Goal: Task Accomplishment & Management: Manage account settings

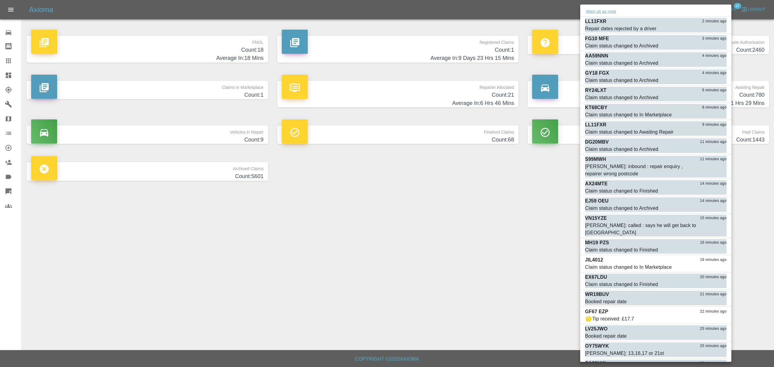
click at [599, 15] on button "Mark all as read" at bounding box center [601, 11] width 32 height 7
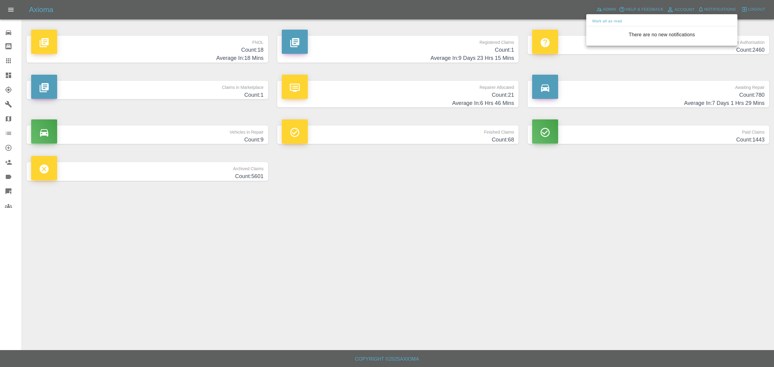
click at [547, 192] on div at bounding box center [387, 183] width 774 height 367
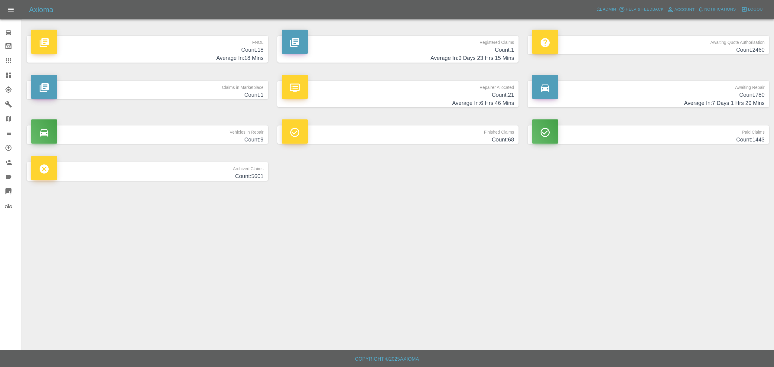
click at [236, 53] on h4 "Count: 18" at bounding box center [147, 50] width 232 height 8
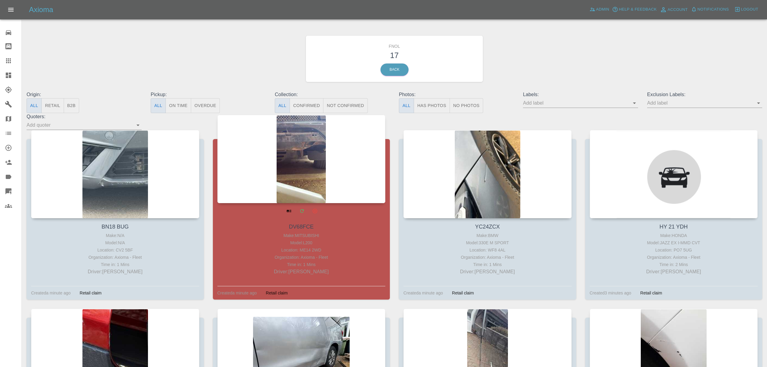
click at [285, 153] on div at bounding box center [302, 159] width 168 height 88
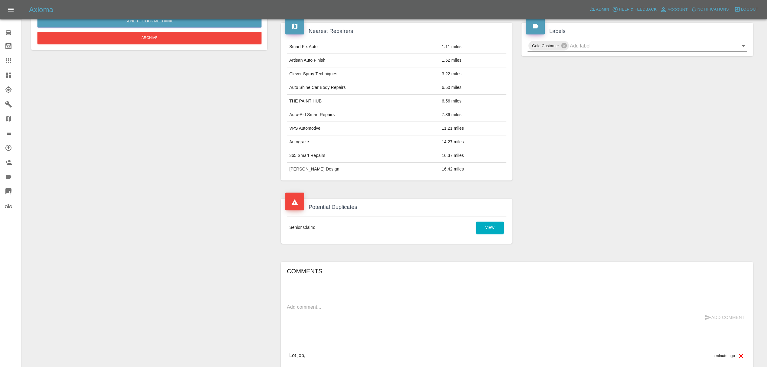
scroll to position [260, 0]
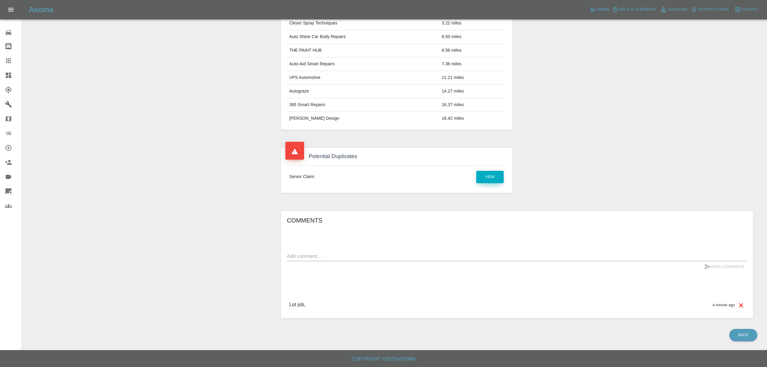
click at [489, 179] on link "View" at bounding box center [489, 177] width 27 height 12
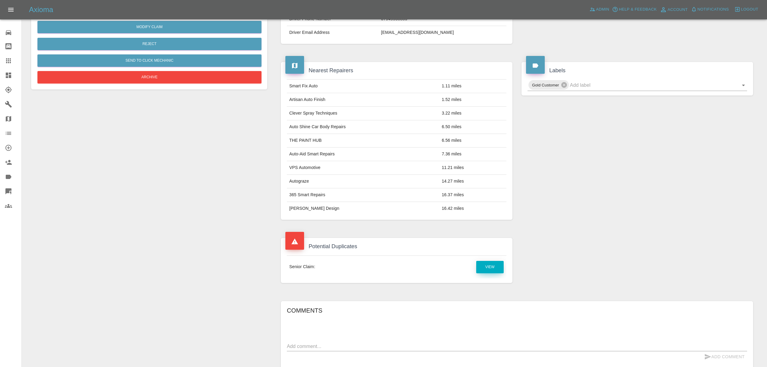
scroll to position [0, 0]
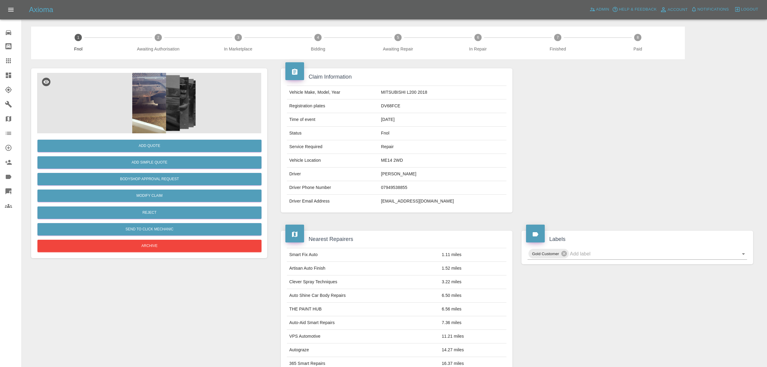
click at [5, 78] on icon at bounding box center [8, 75] width 7 height 7
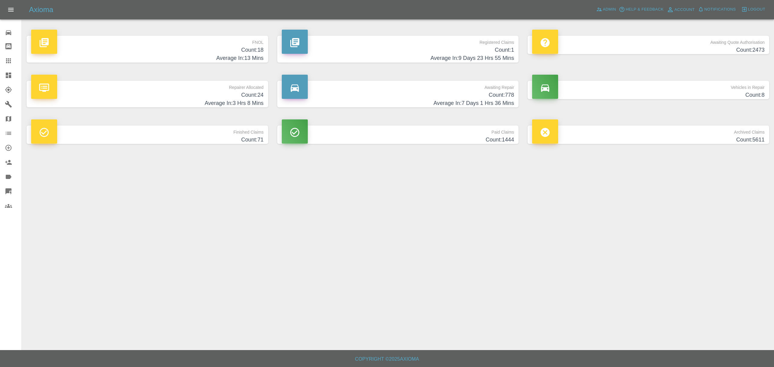
click at [172, 39] on p "FNOL" at bounding box center [147, 41] width 232 height 10
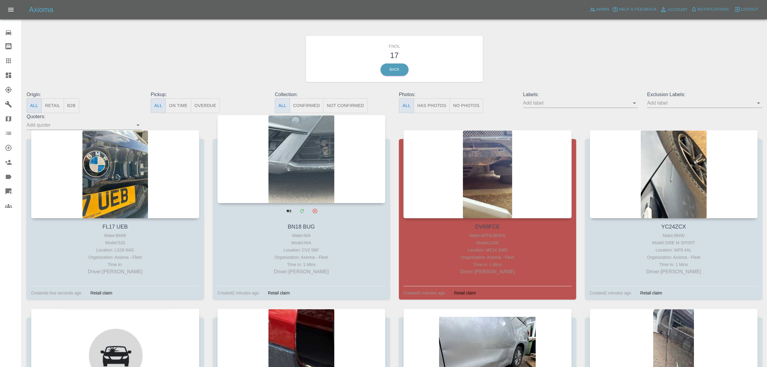
click at [296, 169] on div at bounding box center [302, 159] width 168 height 88
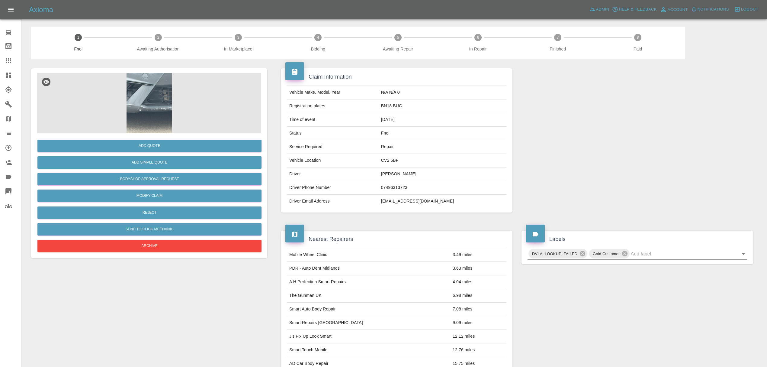
click at [168, 114] on img at bounding box center [149, 103] width 224 height 60
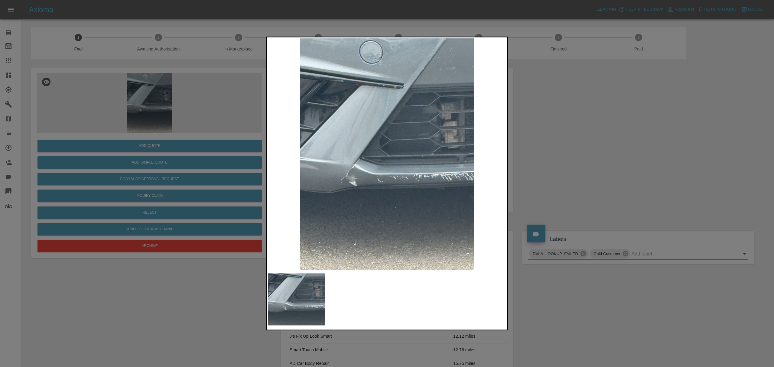
click at [612, 130] on div at bounding box center [387, 183] width 774 height 367
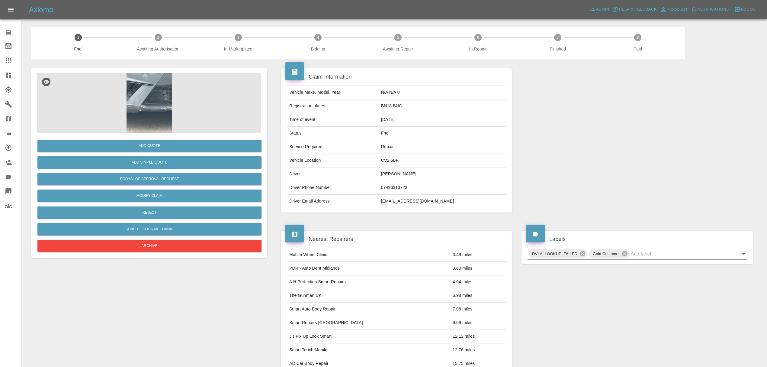
scroll to position [197, 0]
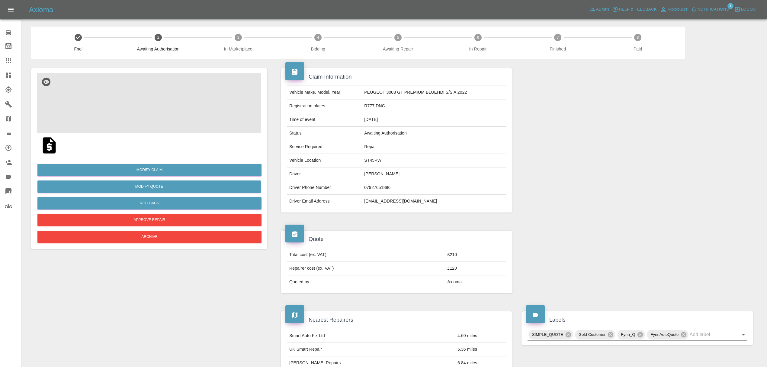
click at [153, 108] on img at bounding box center [149, 103] width 224 height 60
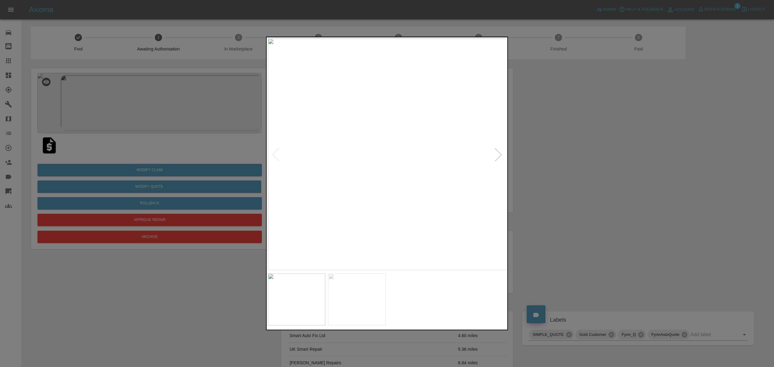
click at [498, 153] on div at bounding box center [497, 154] width 13 height 13
click at [578, 167] on div at bounding box center [387, 183] width 774 height 367
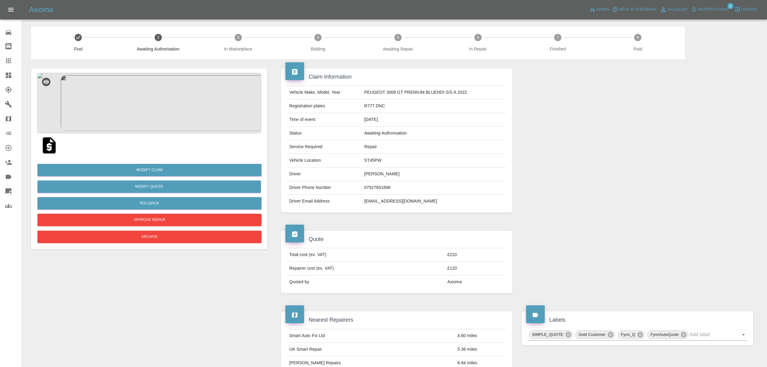
click at [170, 108] on img at bounding box center [149, 103] width 224 height 60
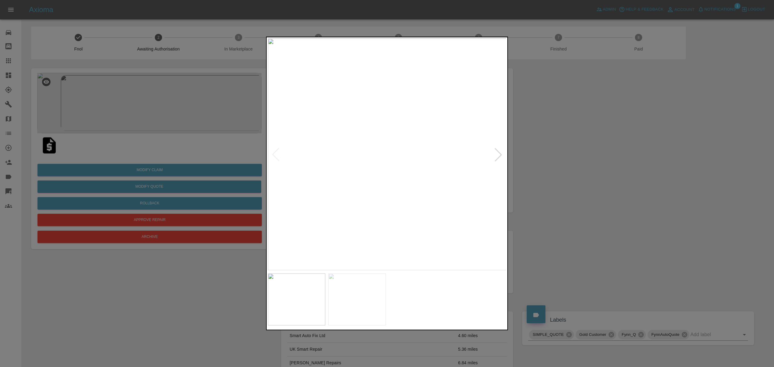
click at [499, 154] on div at bounding box center [497, 154] width 13 height 13
click at [582, 162] on div at bounding box center [387, 183] width 774 height 367
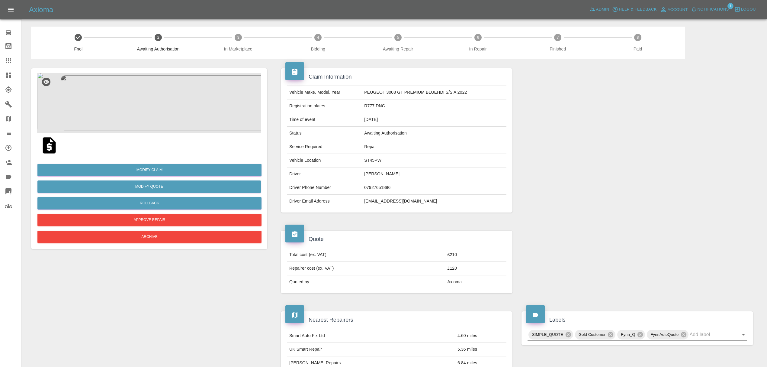
click at [137, 100] on img at bounding box center [149, 103] width 224 height 60
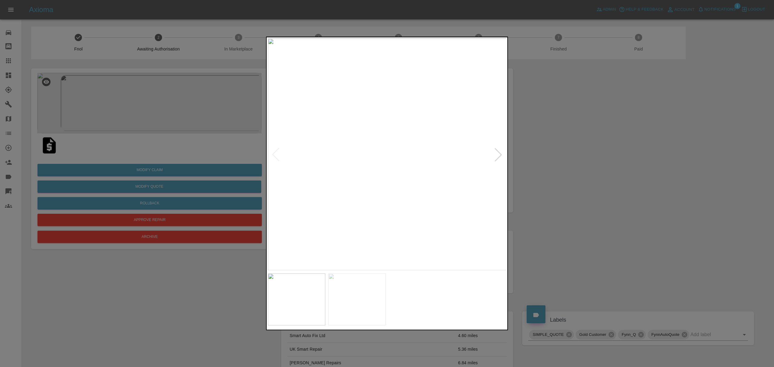
click at [498, 153] on div at bounding box center [497, 154] width 13 height 13
click at [565, 156] on div at bounding box center [387, 183] width 774 height 367
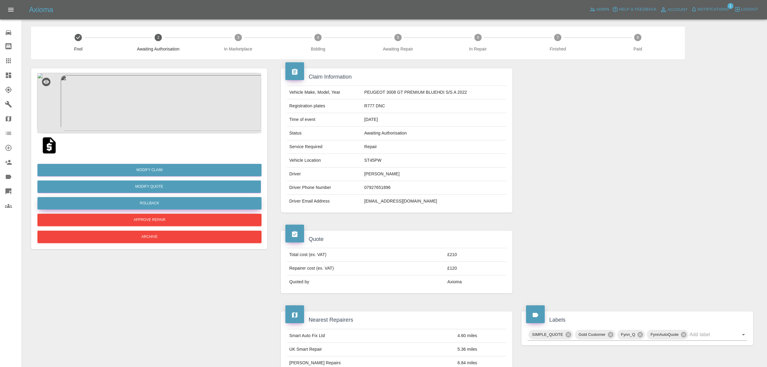
click at [161, 200] on button "Rollback" at bounding box center [149, 203] width 224 height 12
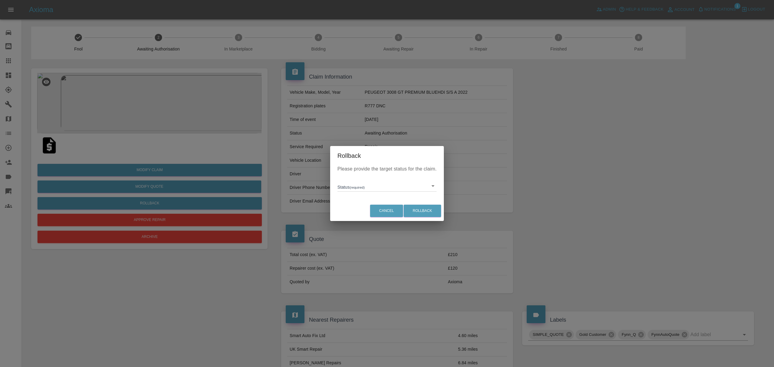
click at [385, 183] on body "Axioma Admin Help & Feedback Account Notifications 1 Logout Repair home Bodysho…" at bounding box center [387, 330] width 774 height 661
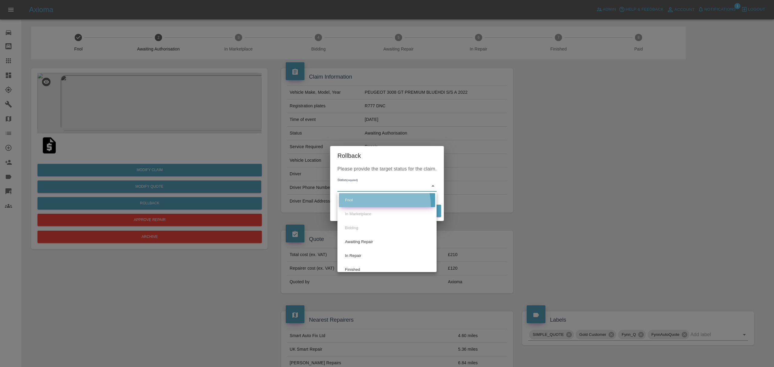
click at [373, 205] on li "Fnol" at bounding box center [387, 200] width 96 height 14
type input "fnol"
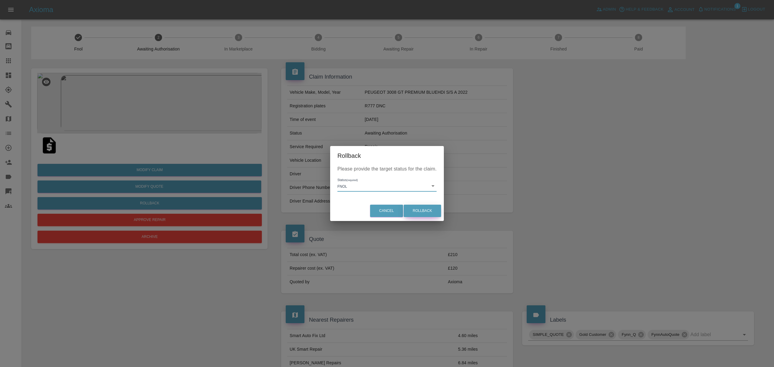
click at [414, 206] on button "Rollback" at bounding box center [421, 211] width 37 height 12
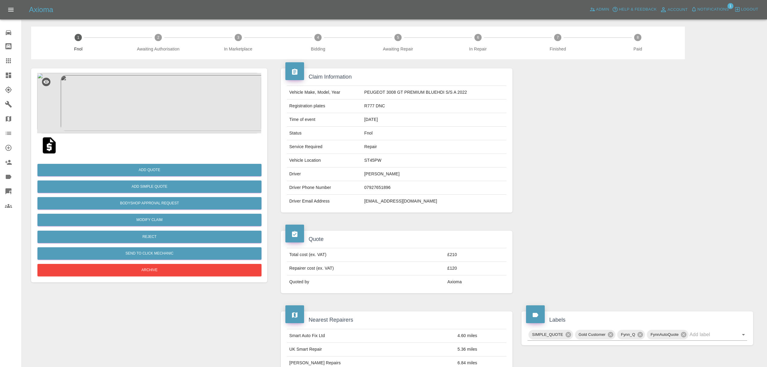
click at [8, 74] on icon at bounding box center [8, 75] width 5 height 5
